Goal: Task Accomplishment & Management: Use online tool/utility

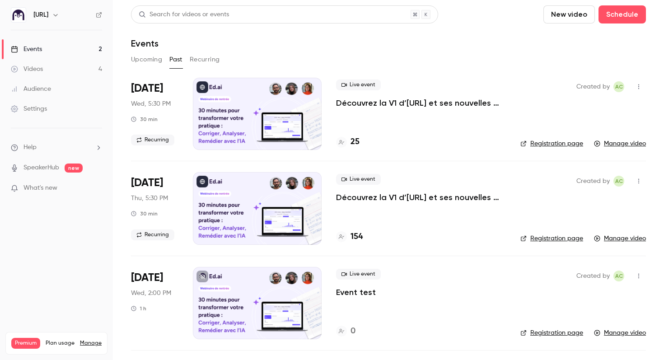
click at [607, 144] on link "Manage video" at bounding box center [620, 143] width 52 height 9
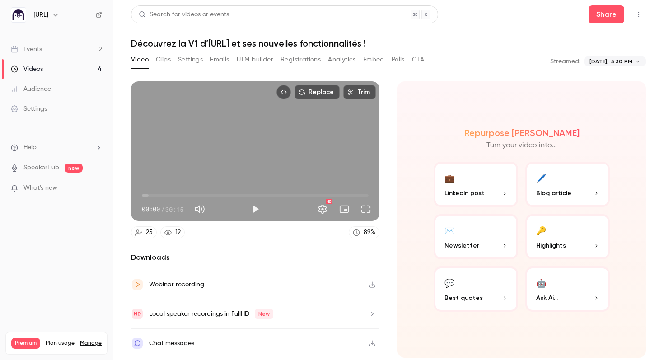
click at [160, 61] on button "Clips" at bounding box center [163, 59] width 15 height 14
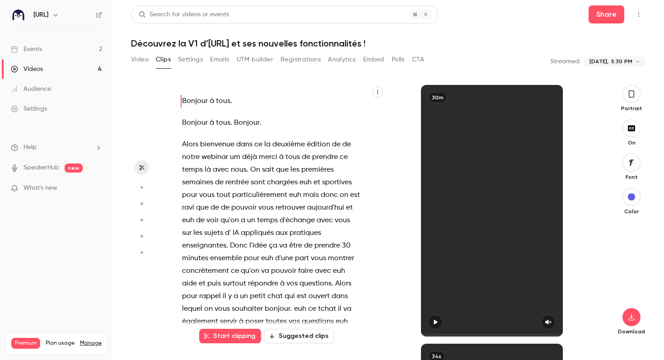
click at [317, 334] on button "Suggested clips" at bounding box center [300, 336] width 70 height 14
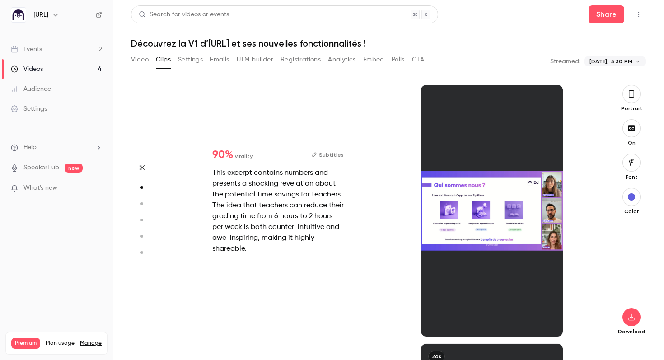
scroll to position [259, 0]
click at [510, 220] on div at bounding box center [491, 211] width 141 height 252
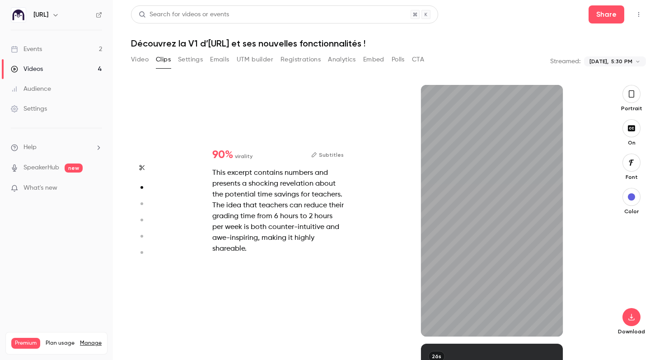
scroll to position [0, 0]
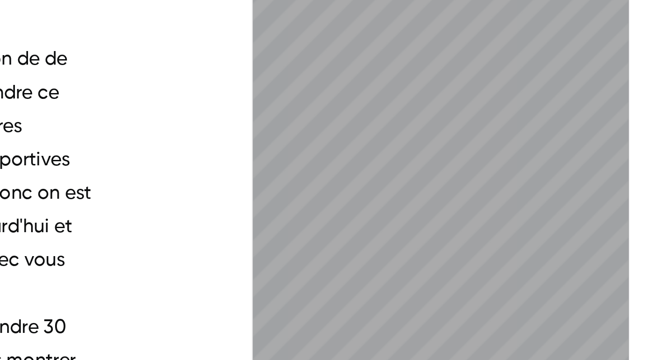
type input "*"
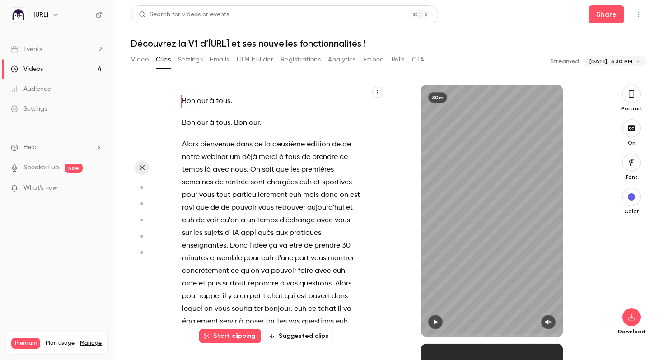
click at [438, 324] on icon "button" at bounding box center [435, 322] width 7 height 6
type input "***"
